Goal: Check status

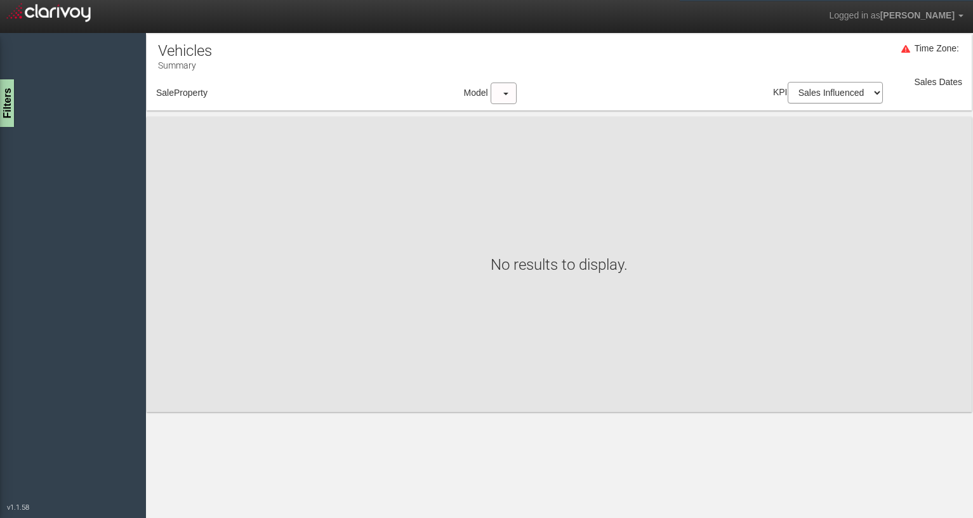
select select "object:43"
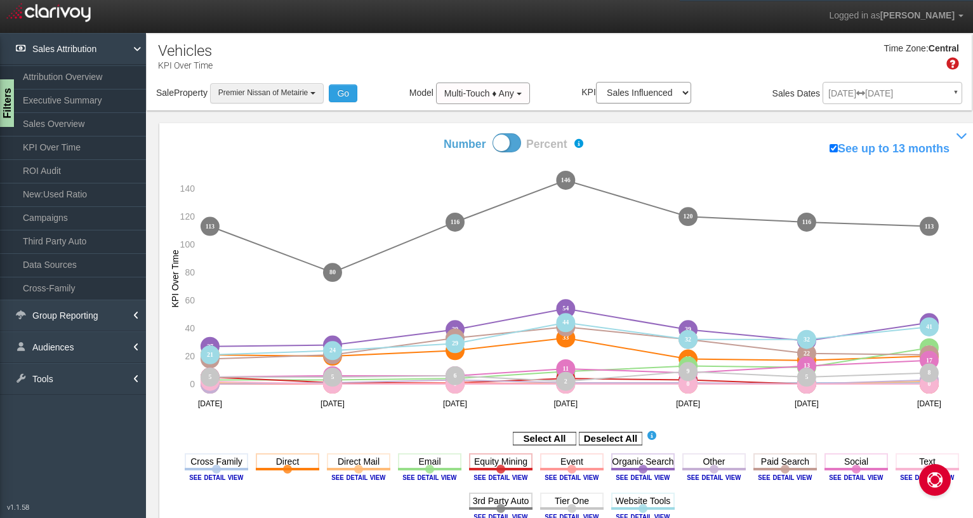
click at [227, 91] on span "Premier Nissan of Metairie" at bounding box center [263, 92] width 90 height 9
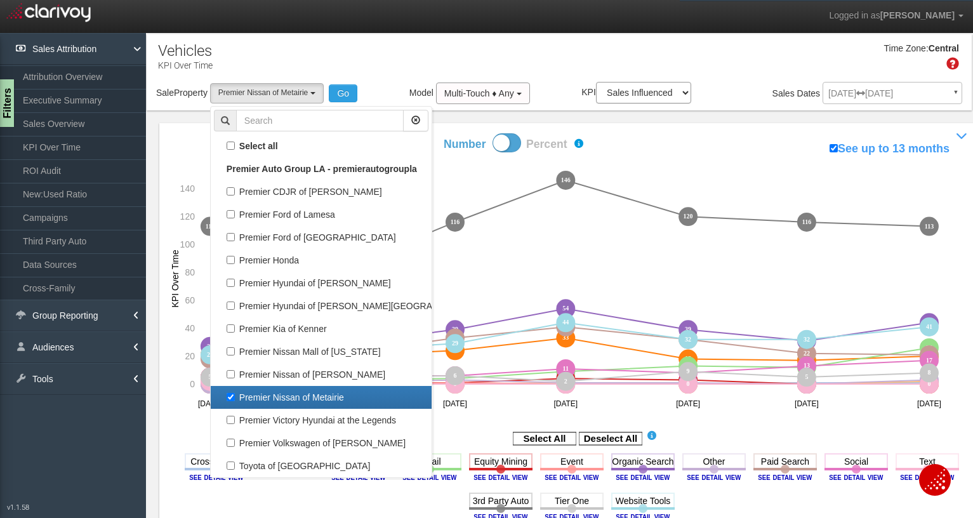
click at [237, 393] on label "Premier Nissan of Metairie" at bounding box center [321, 397] width 215 height 17
click at [235, 393] on input "Premier Nissan of Metairie" at bounding box center [231, 397] width 8 height 8
checkbox input "false"
select select
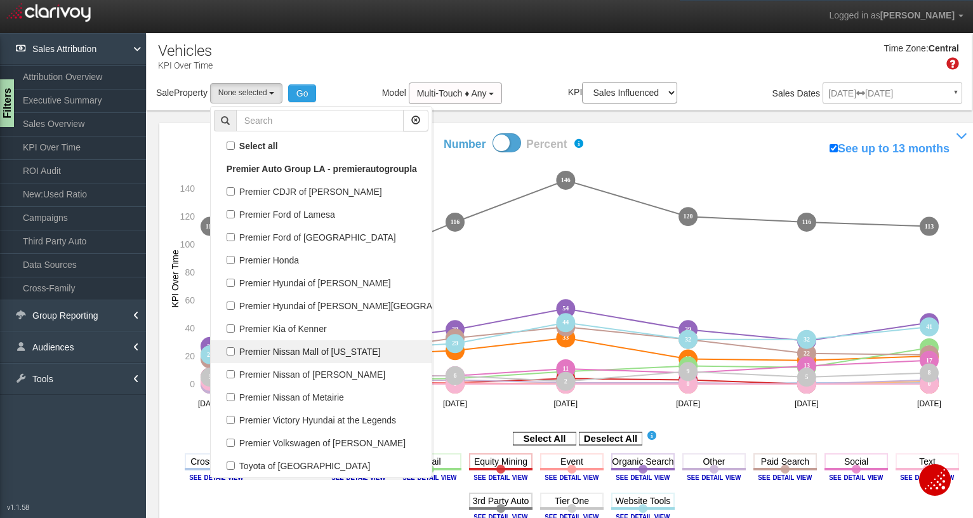
scroll to position [11, 0]
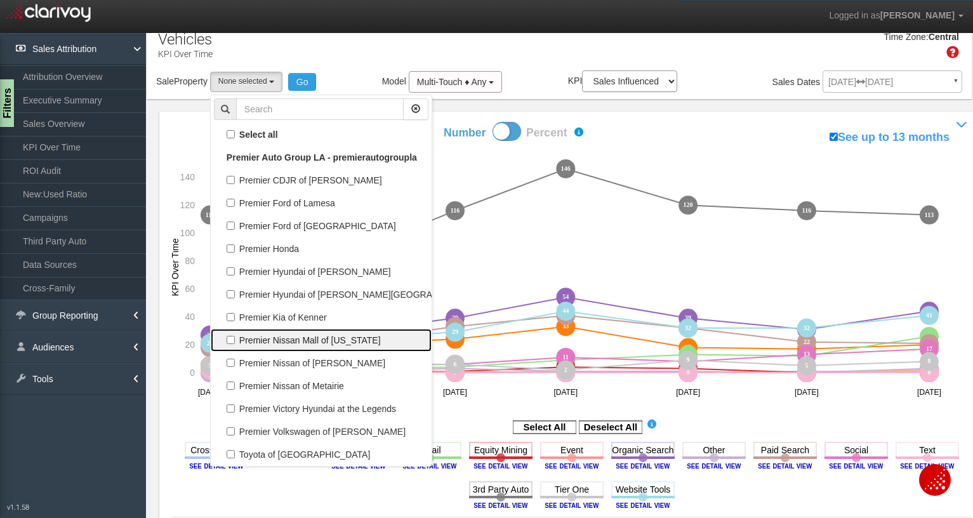
click at [263, 338] on label "Premier Nissan Mall of [US_STATE]" at bounding box center [321, 340] width 215 height 17
click at [235, 338] on input "Premier Nissan Mall of [US_STATE]" at bounding box center [231, 340] width 8 height 8
checkbox input "true"
select select "object:41"
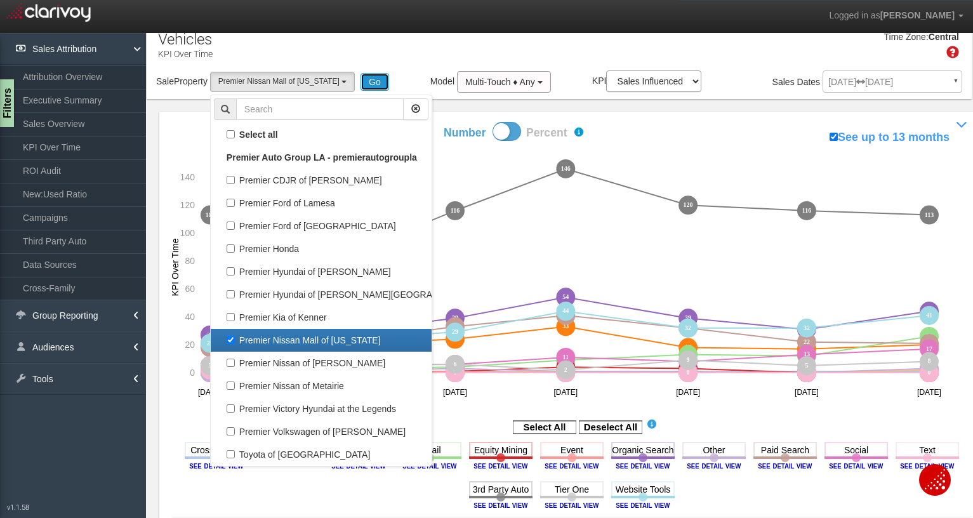
click at [361, 81] on button "Go" at bounding box center [375, 82] width 29 height 18
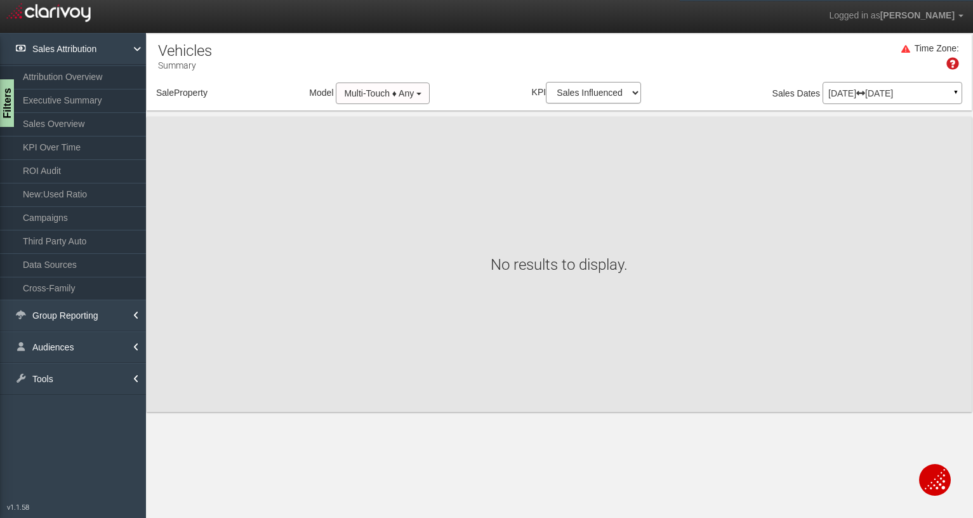
scroll to position [0, 0]
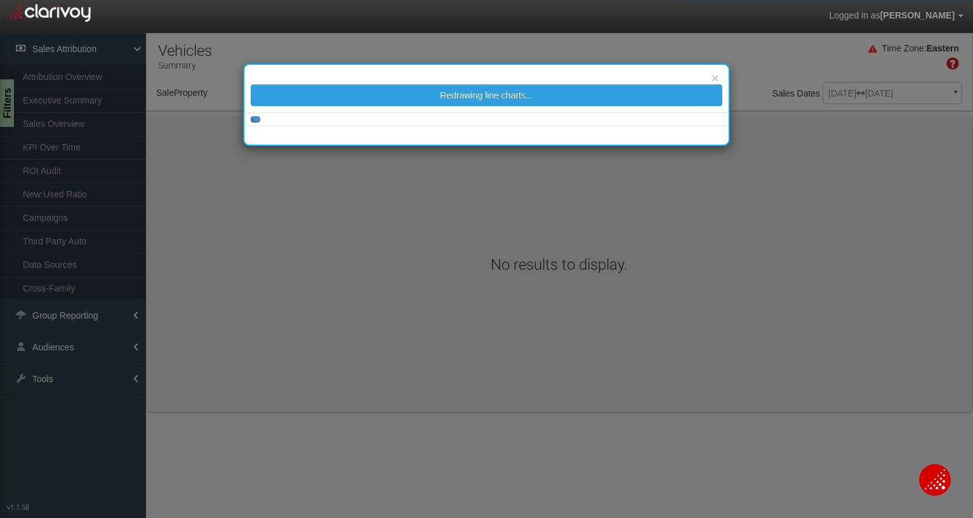
select select "object:312"
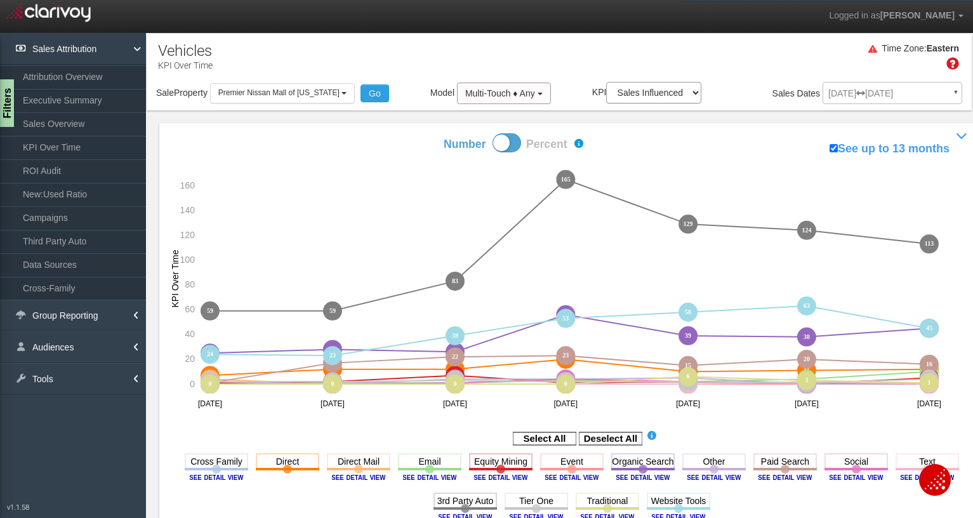
scroll to position [74, 0]
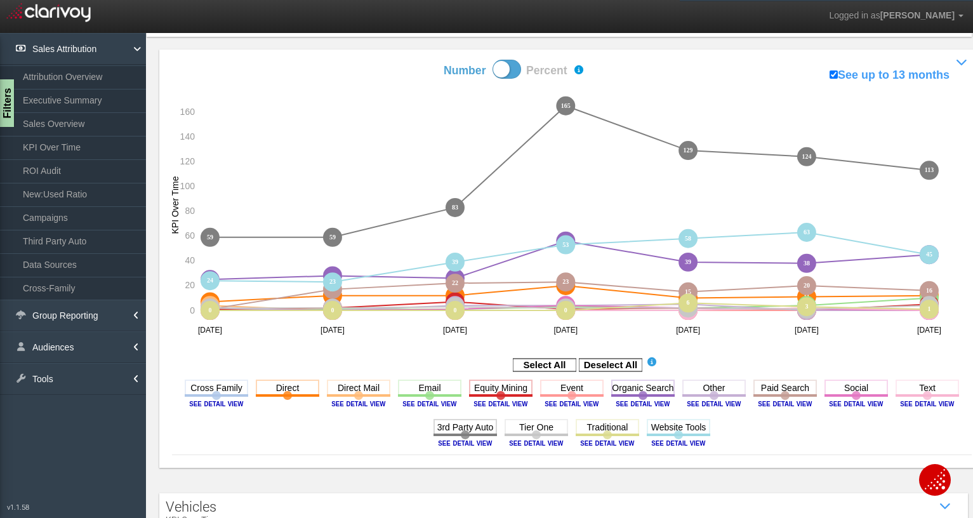
click at [603, 357] on icon "Deselect All" at bounding box center [610, 365] width 63 height 16
click at [609, 359] on rect at bounding box center [610, 365] width 63 height 13
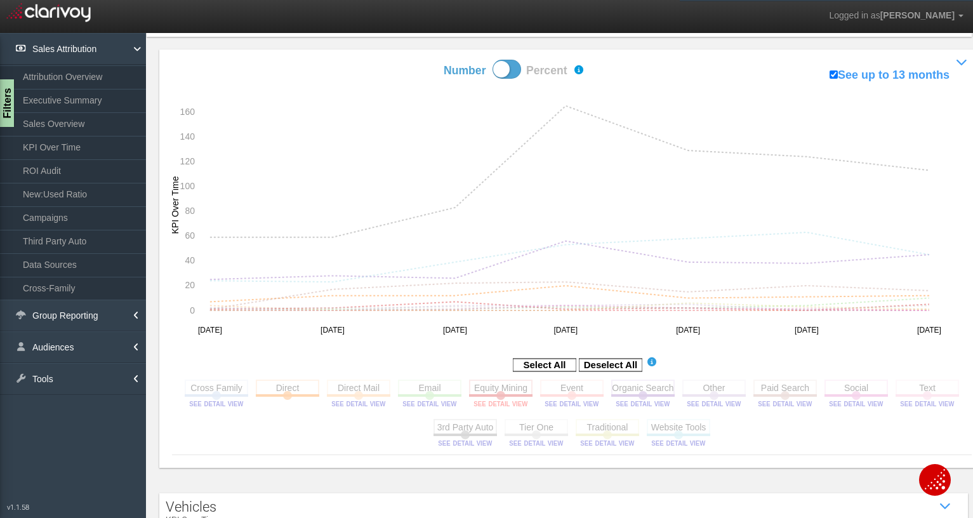
click at [496, 404] on image at bounding box center [500, 404] width 57 height 8
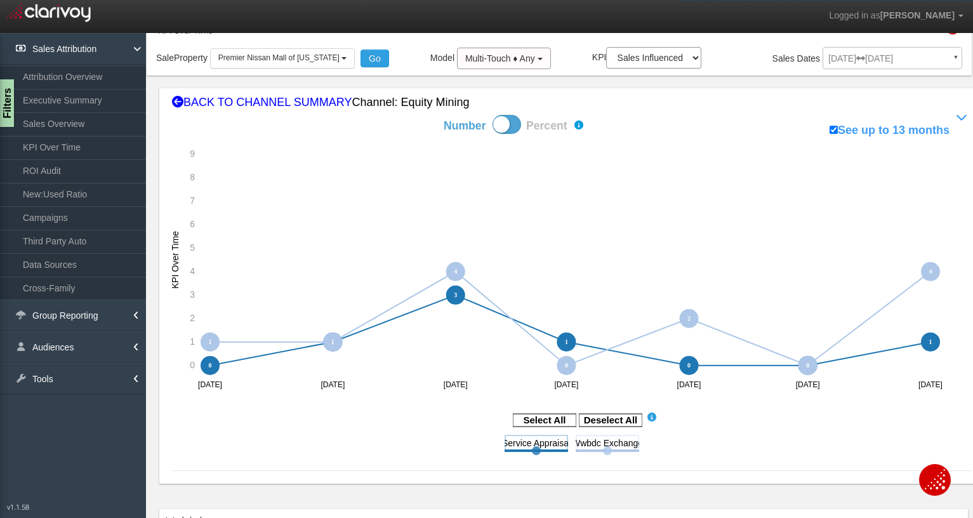
scroll to position [33, 0]
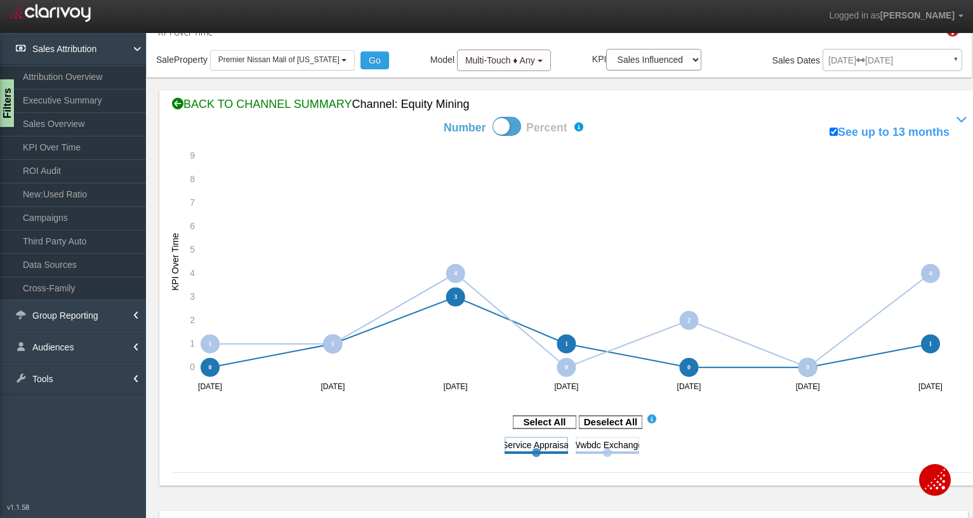
click at [292, 102] on div "BACK TO CHANNEL SUMMARY Channel: equity mining" at bounding box center [572, 104] width 800 height 17
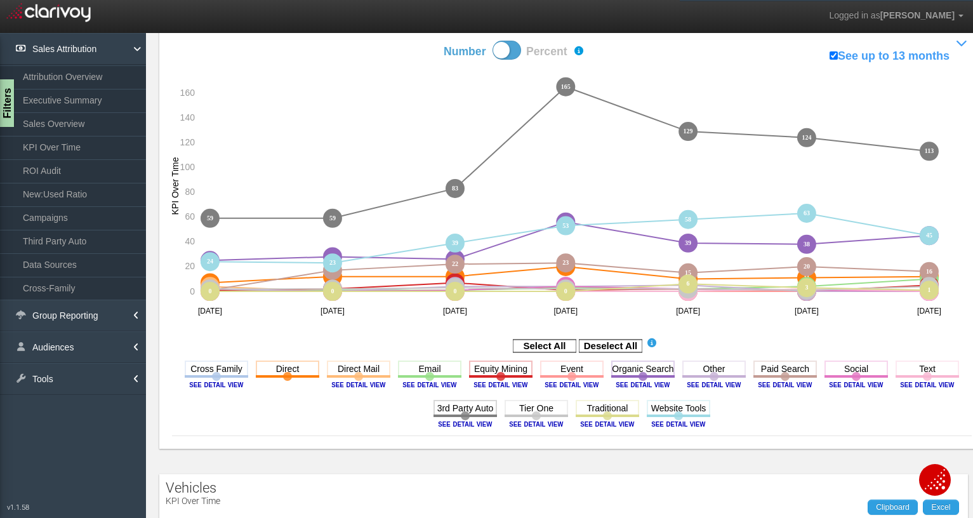
scroll to position [90, 0]
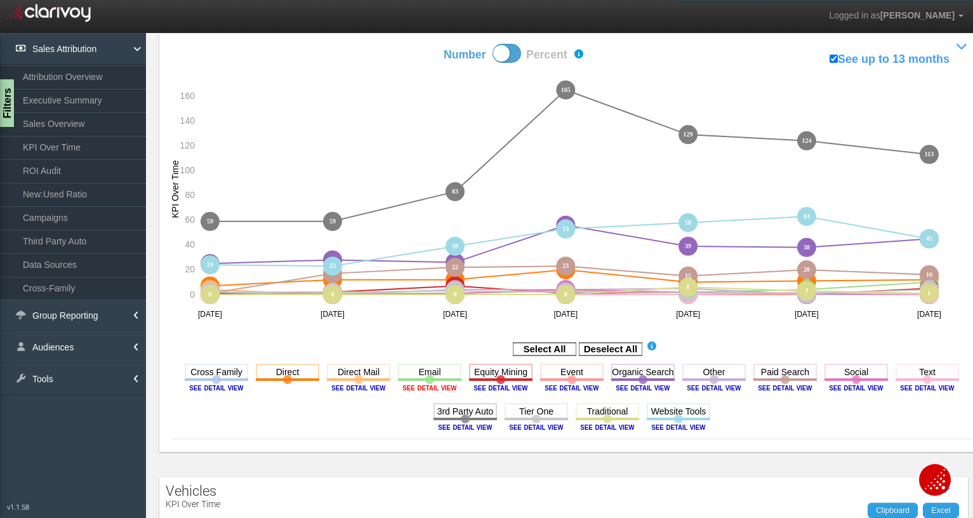
click at [436, 389] on image at bounding box center [429, 388] width 57 height 8
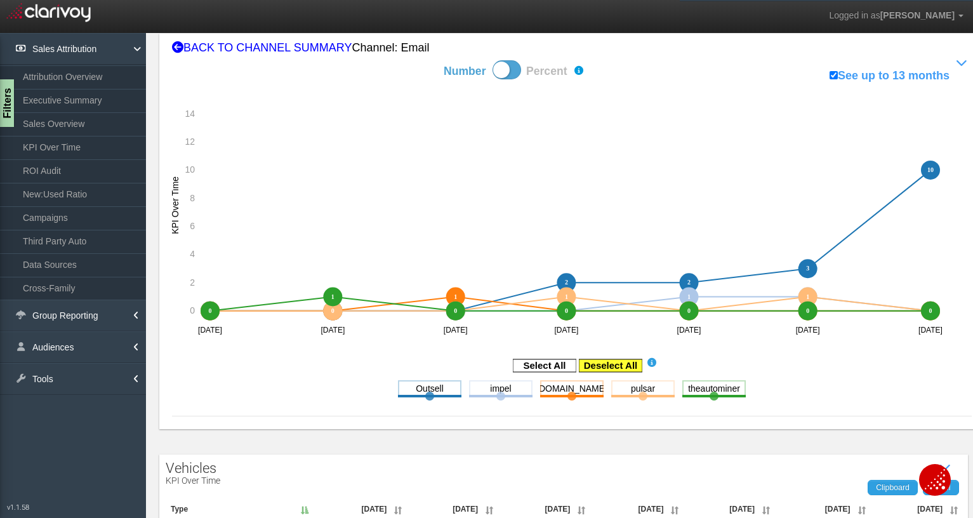
click at [611, 362] on rect at bounding box center [610, 365] width 63 height 13
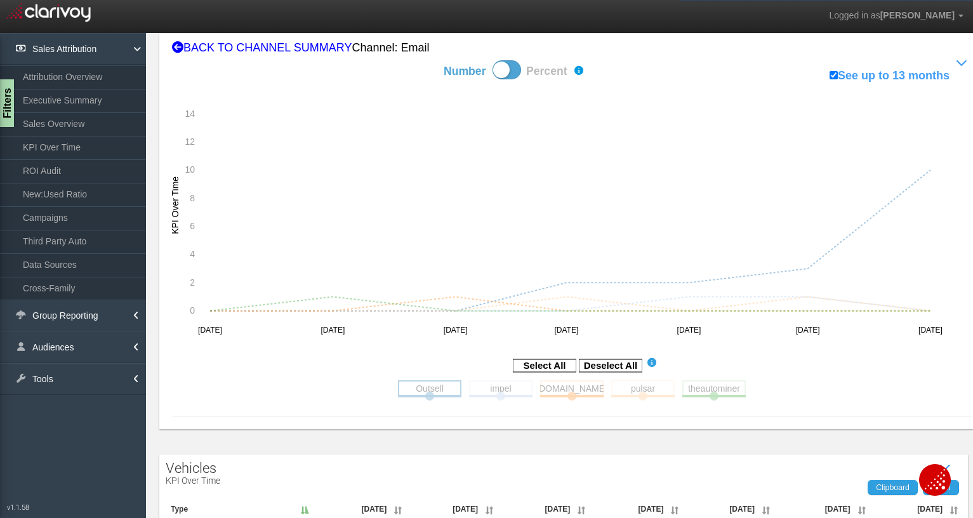
click at [441, 388] on rect at bounding box center [429, 388] width 63 height 16
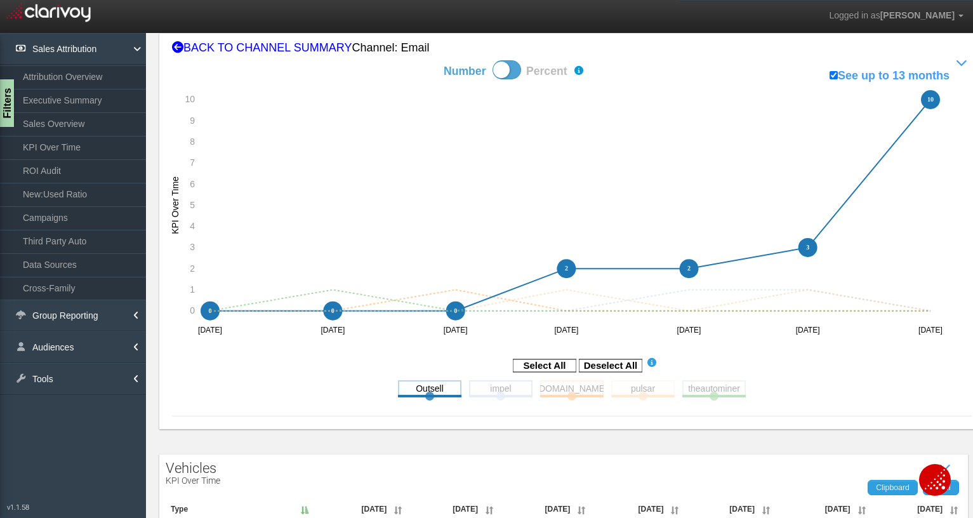
click at [499, 387] on rect at bounding box center [500, 388] width 63 height 16
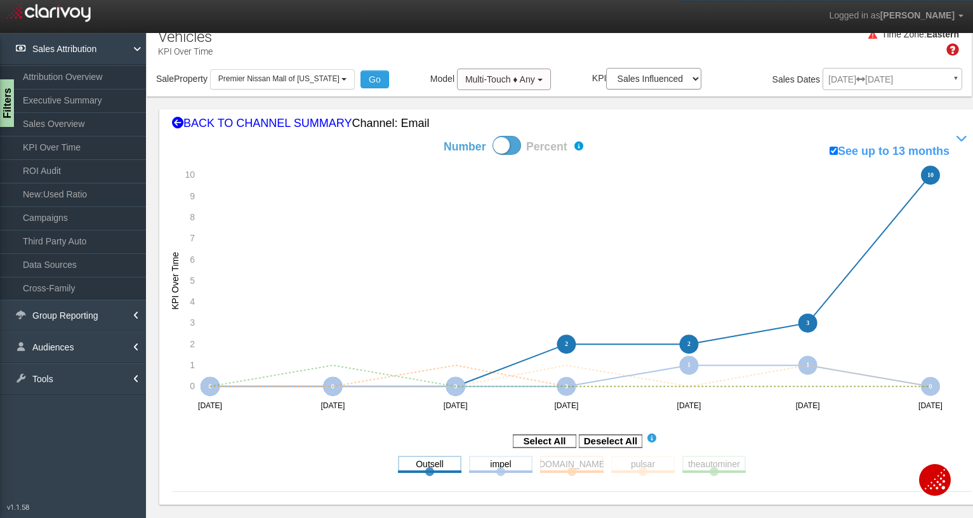
scroll to position [0, 0]
